Goal: Task Accomplishment & Management: Manage account settings

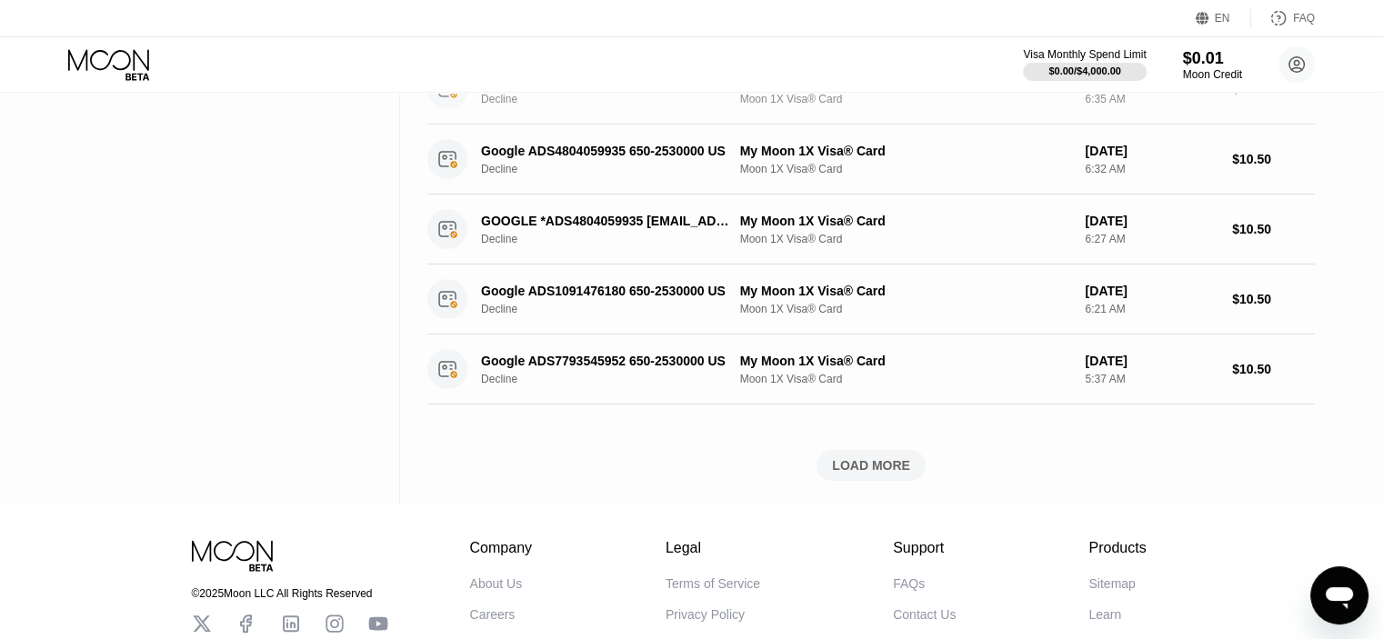
scroll to position [727, 0]
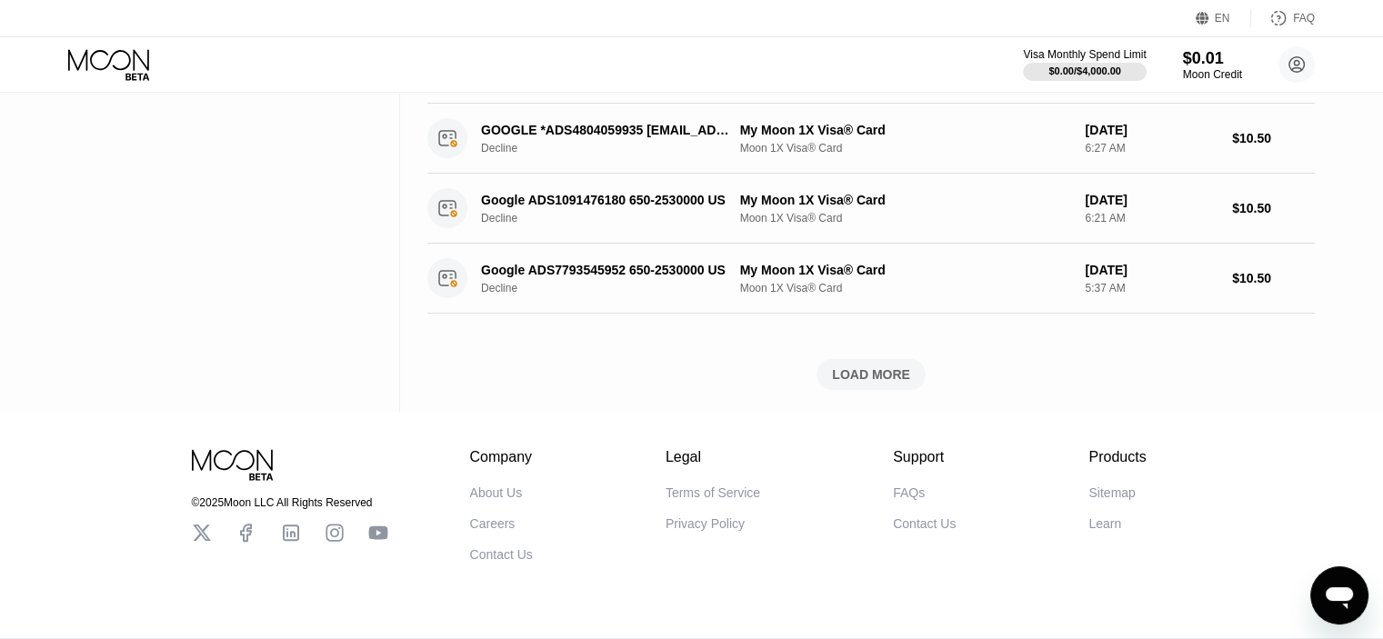
click at [872, 366] on div "LOAD MORE" at bounding box center [871, 374] width 78 height 16
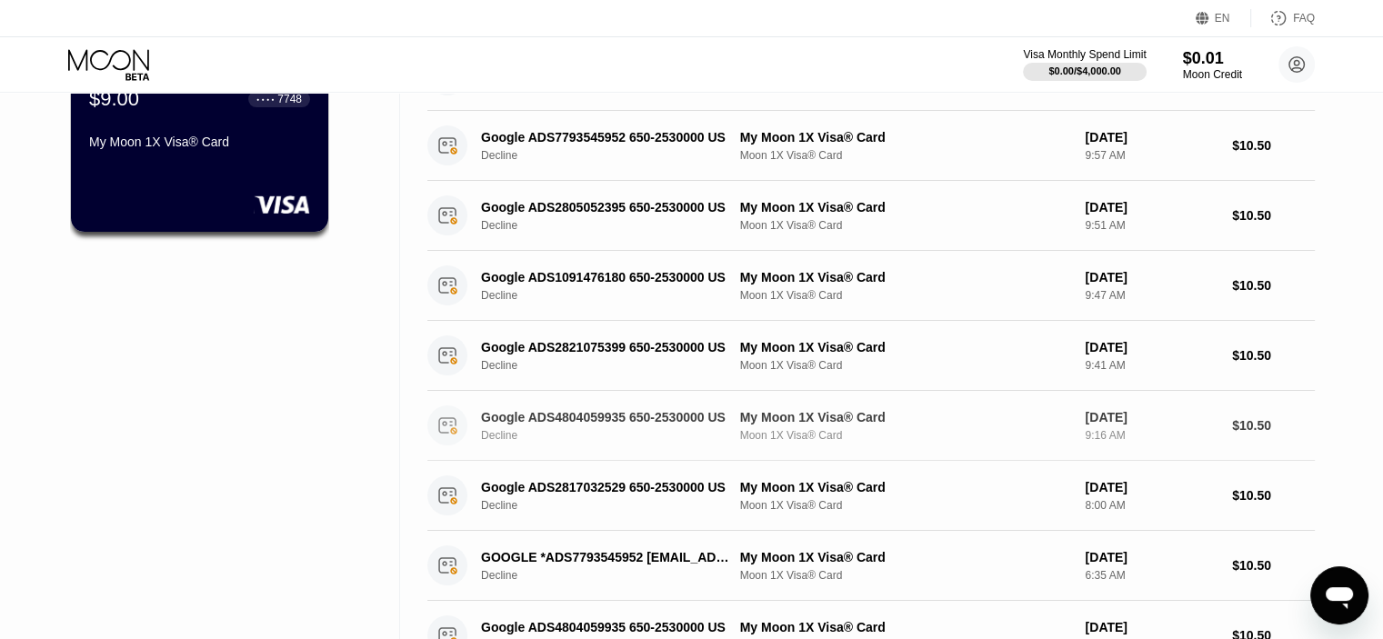
scroll to position [0, 0]
